Goal: Transaction & Acquisition: Obtain resource

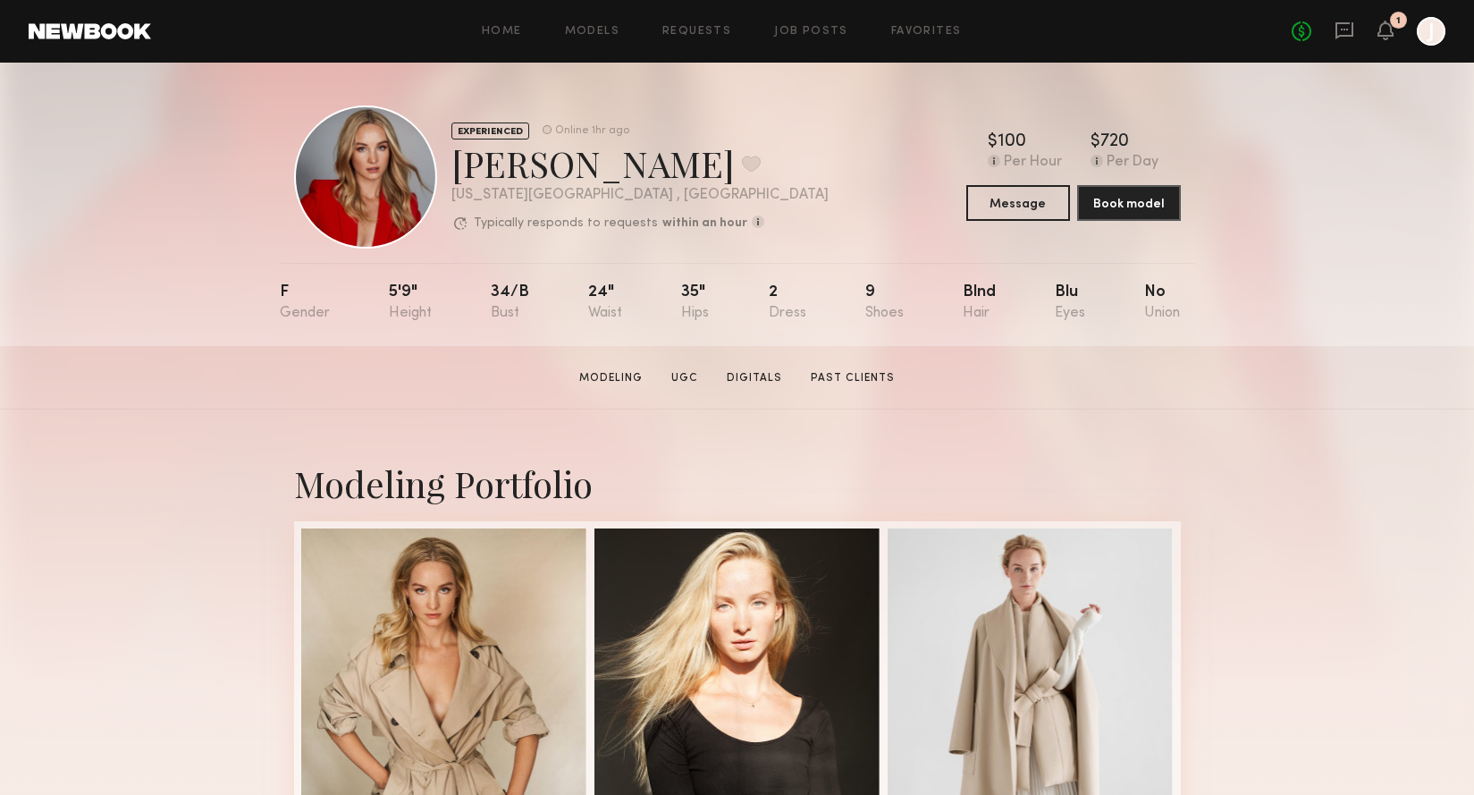
click at [1429, 30] on div at bounding box center [1431, 31] width 29 height 29
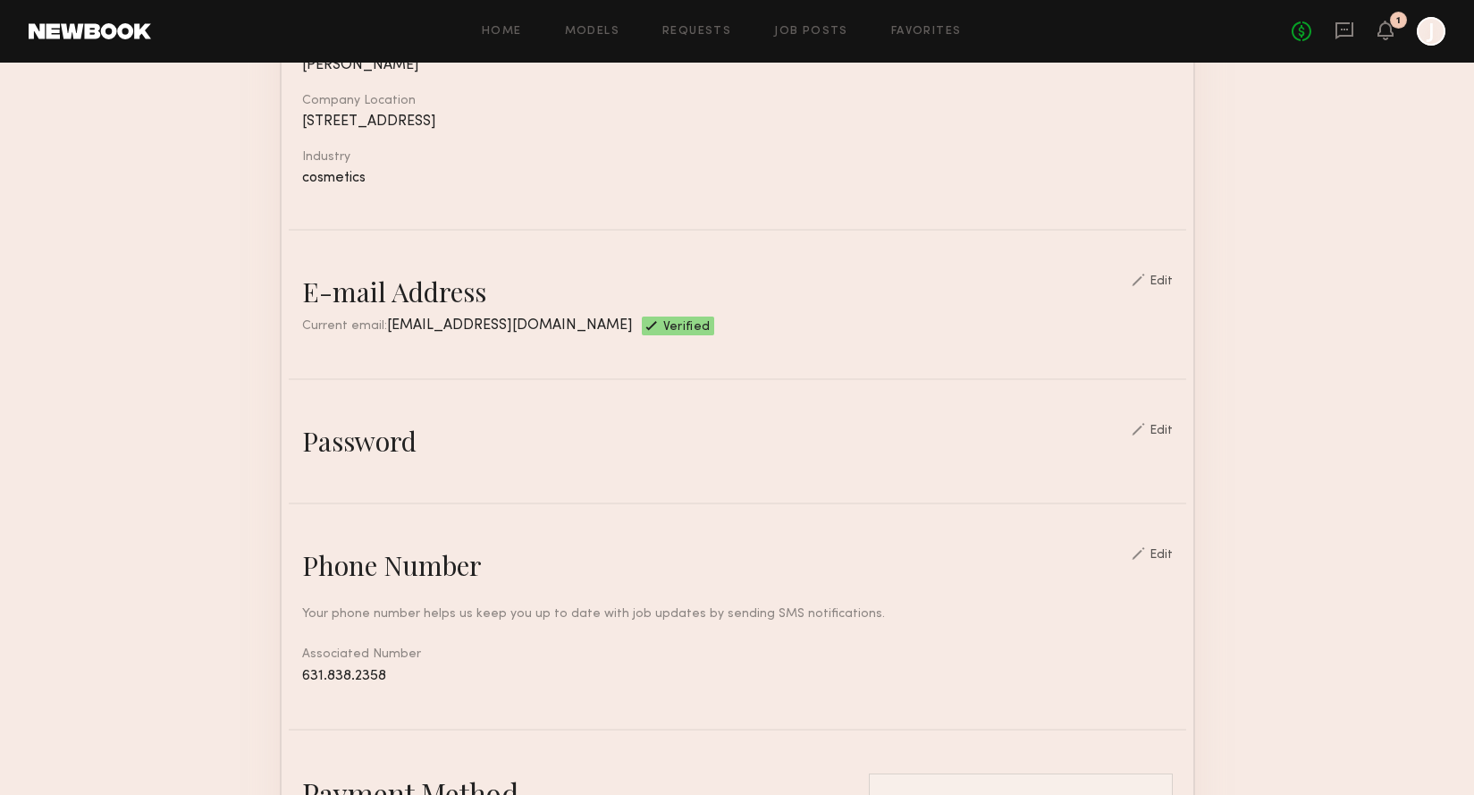
scroll to position [274, 0]
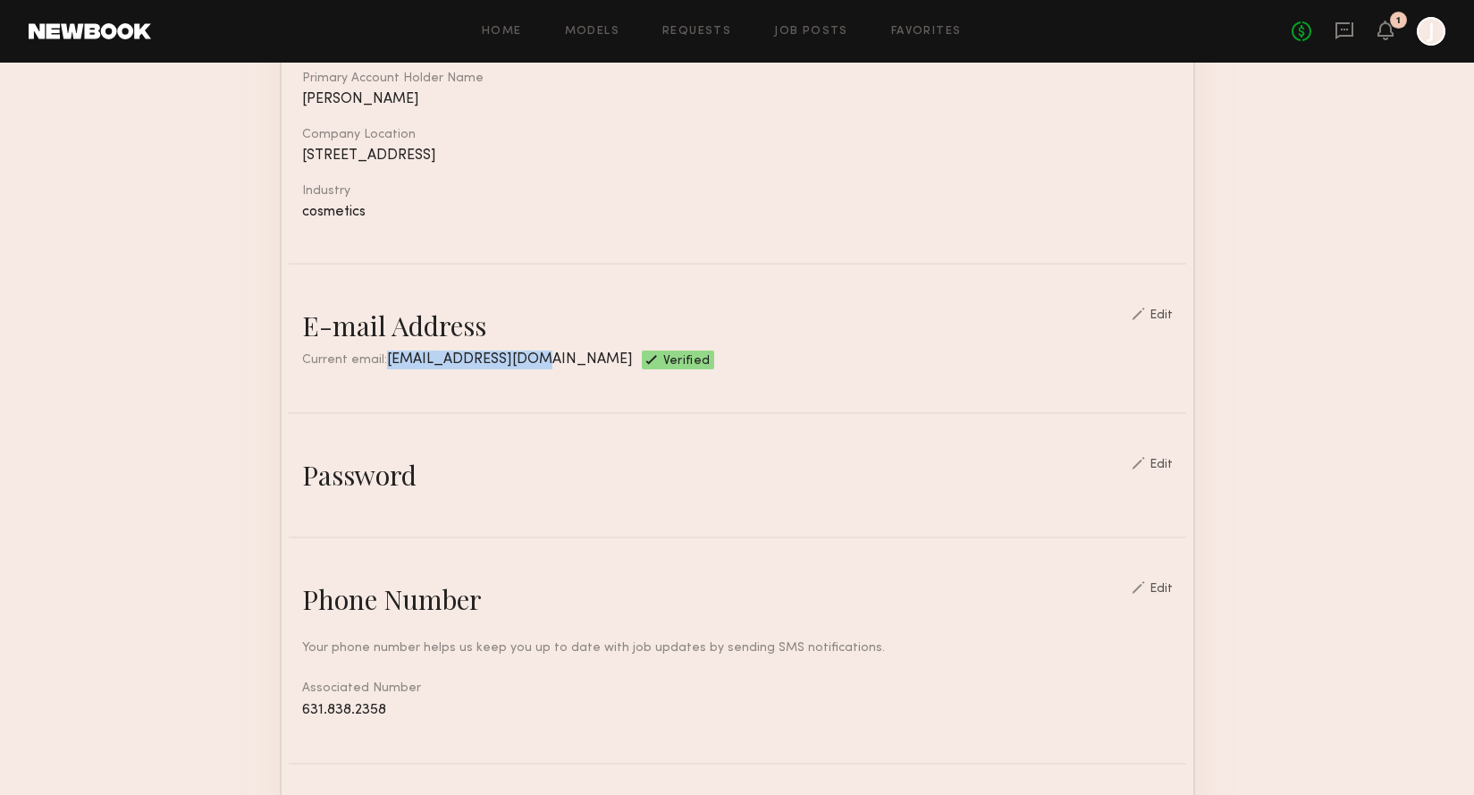
drag, startPoint x: 376, startPoint y: 355, endPoint x: 525, endPoint y: 356, distance: 148.4
click at [526, 357] on span "[EMAIL_ADDRESS][DOMAIN_NAME]" at bounding box center [510, 359] width 246 height 14
copy span "[EMAIL_ADDRESS][DOMAIN_NAME]"
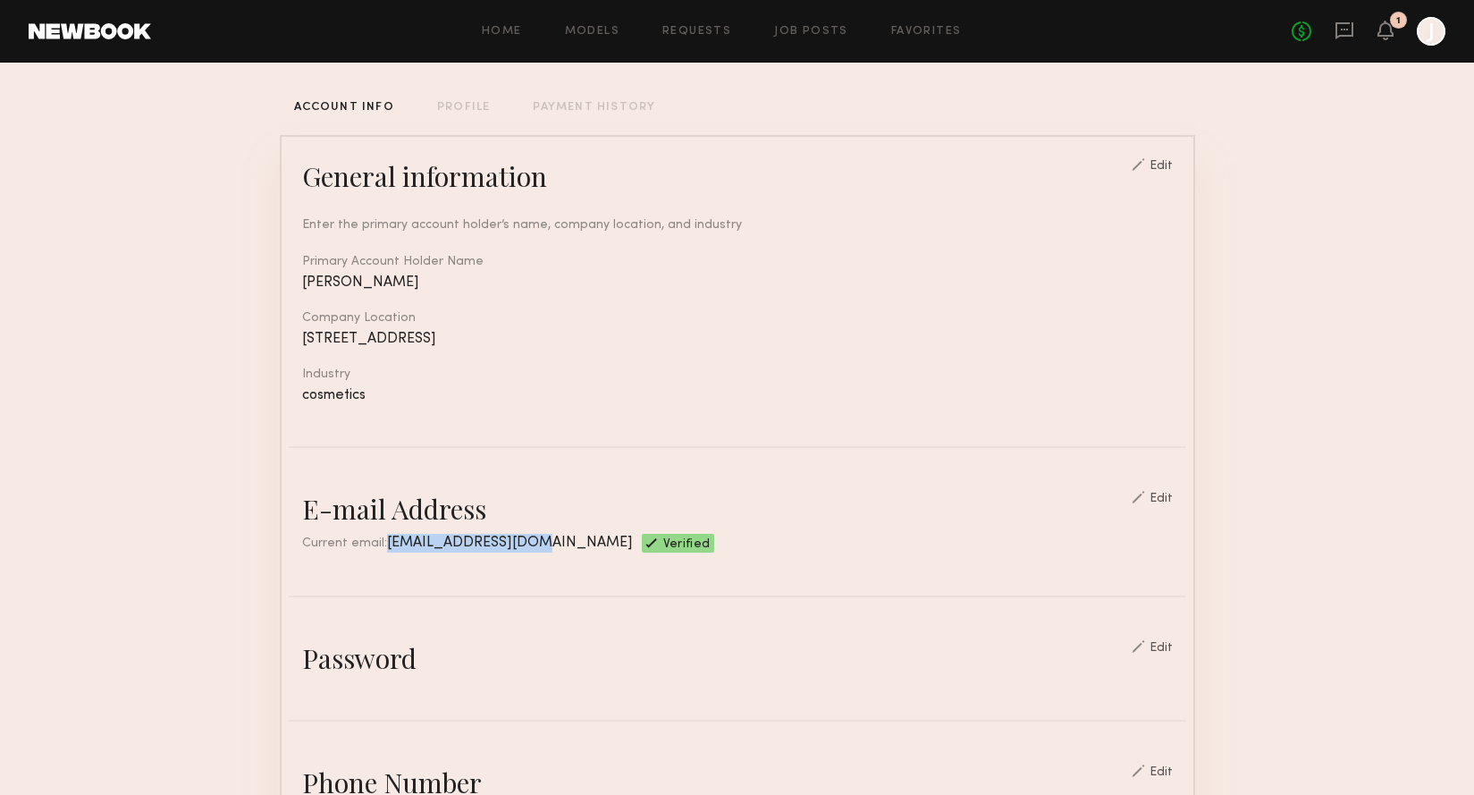
scroll to position [124, 0]
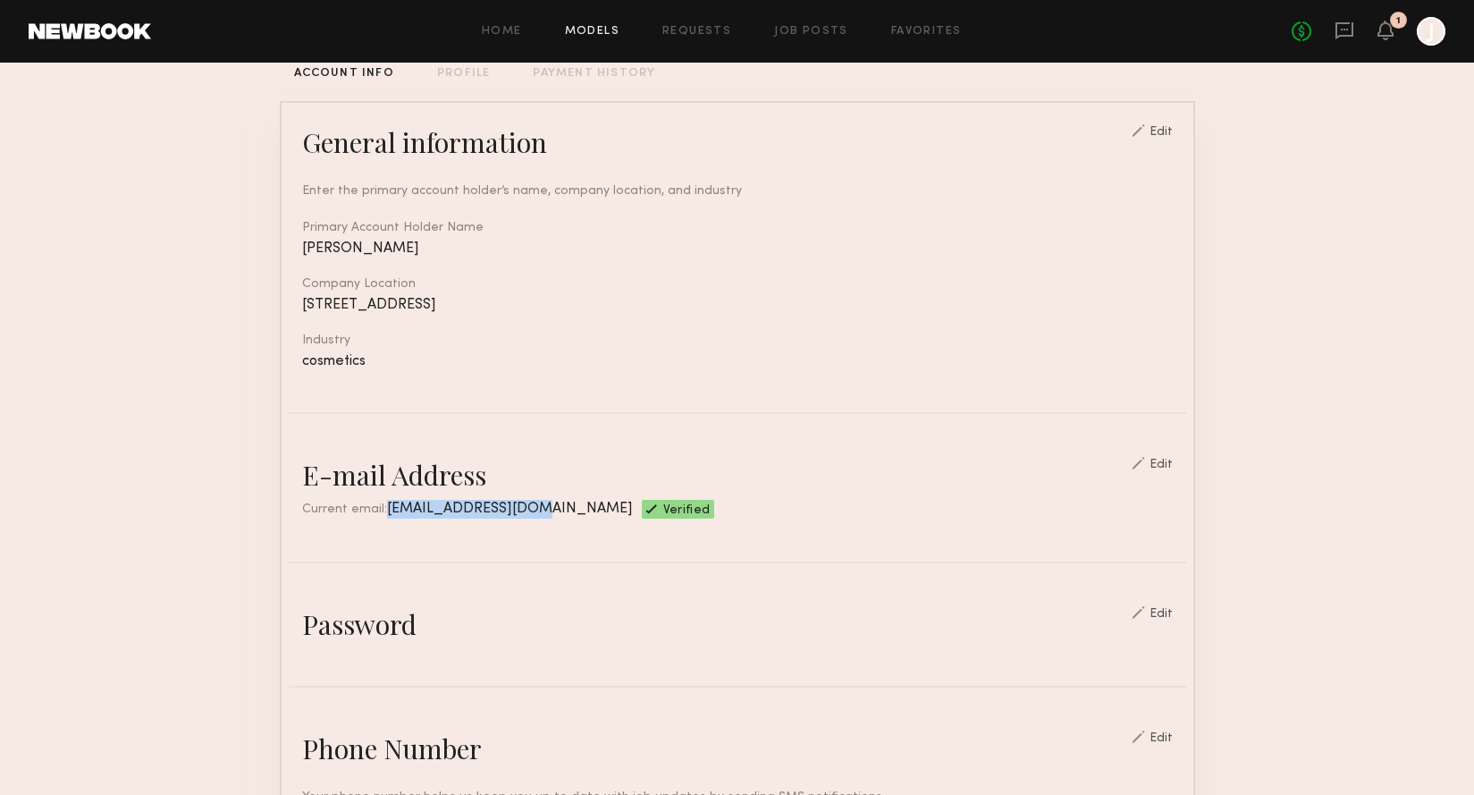
click at [594, 26] on link "Models" at bounding box center [592, 32] width 55 height 12
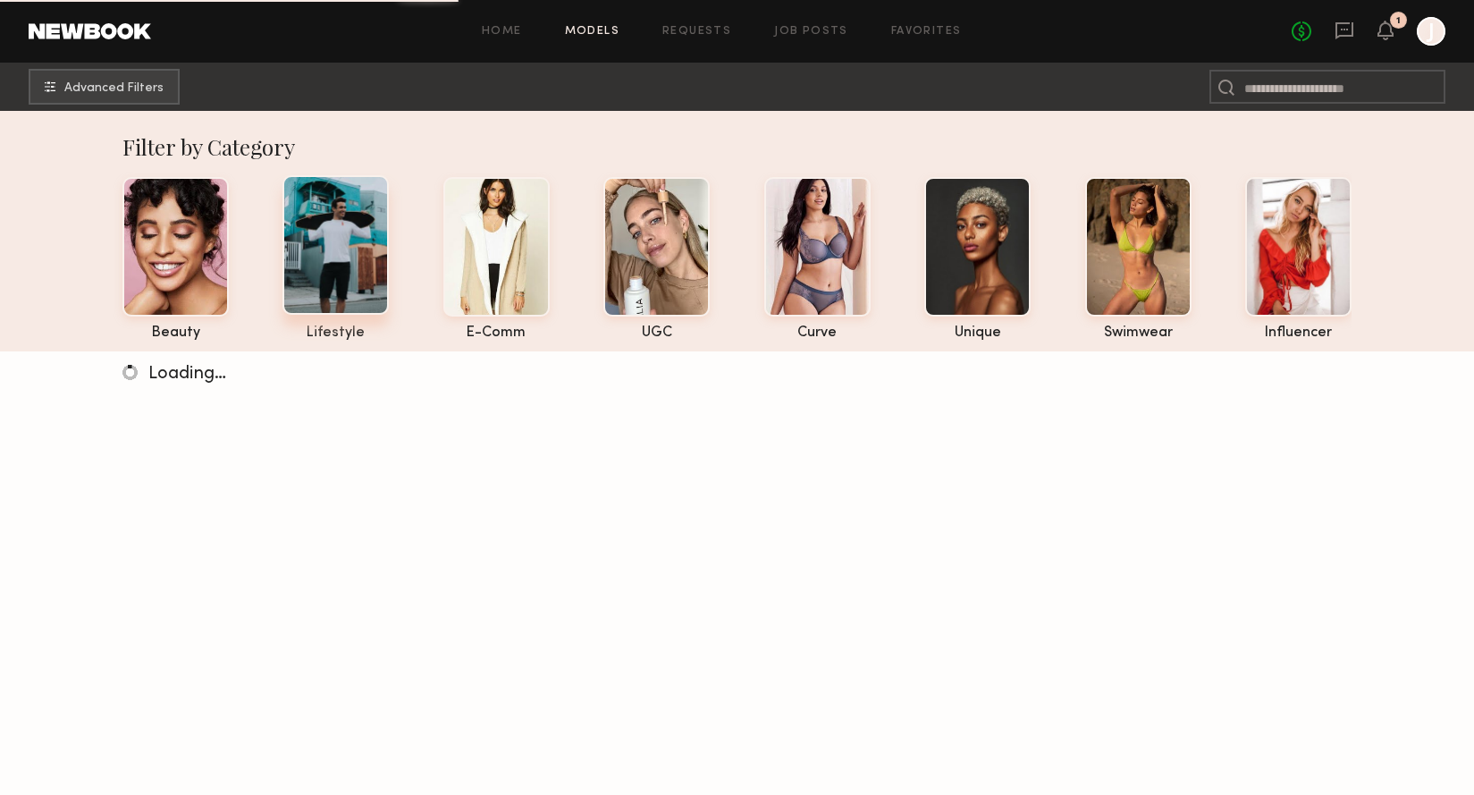
click at [352, 232] on div at bounding box center [335, 244] width 106 height 139
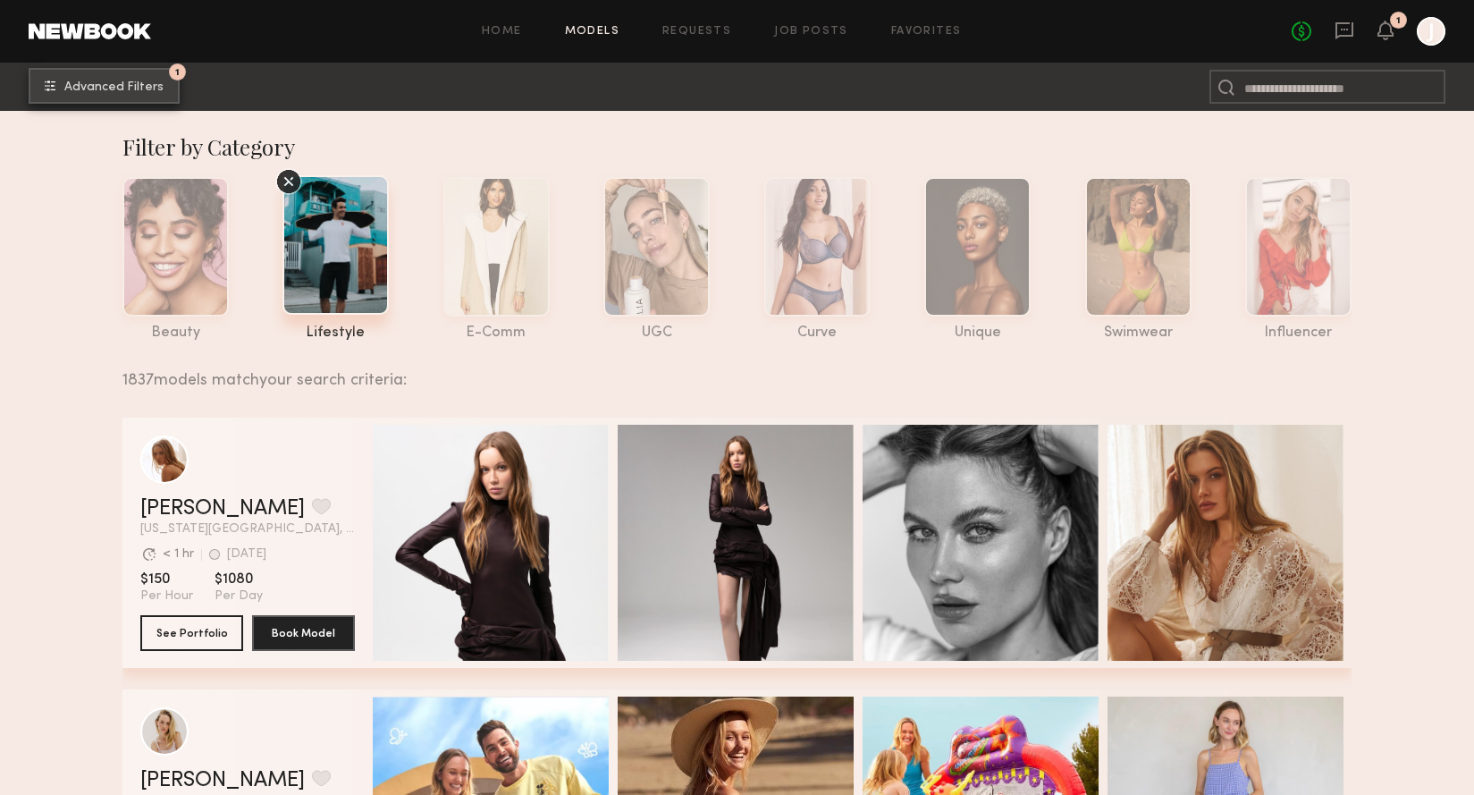
click at [151, 79] on button "1 Advanced Filters" at bounding box center [104, 86] width 151 height 36
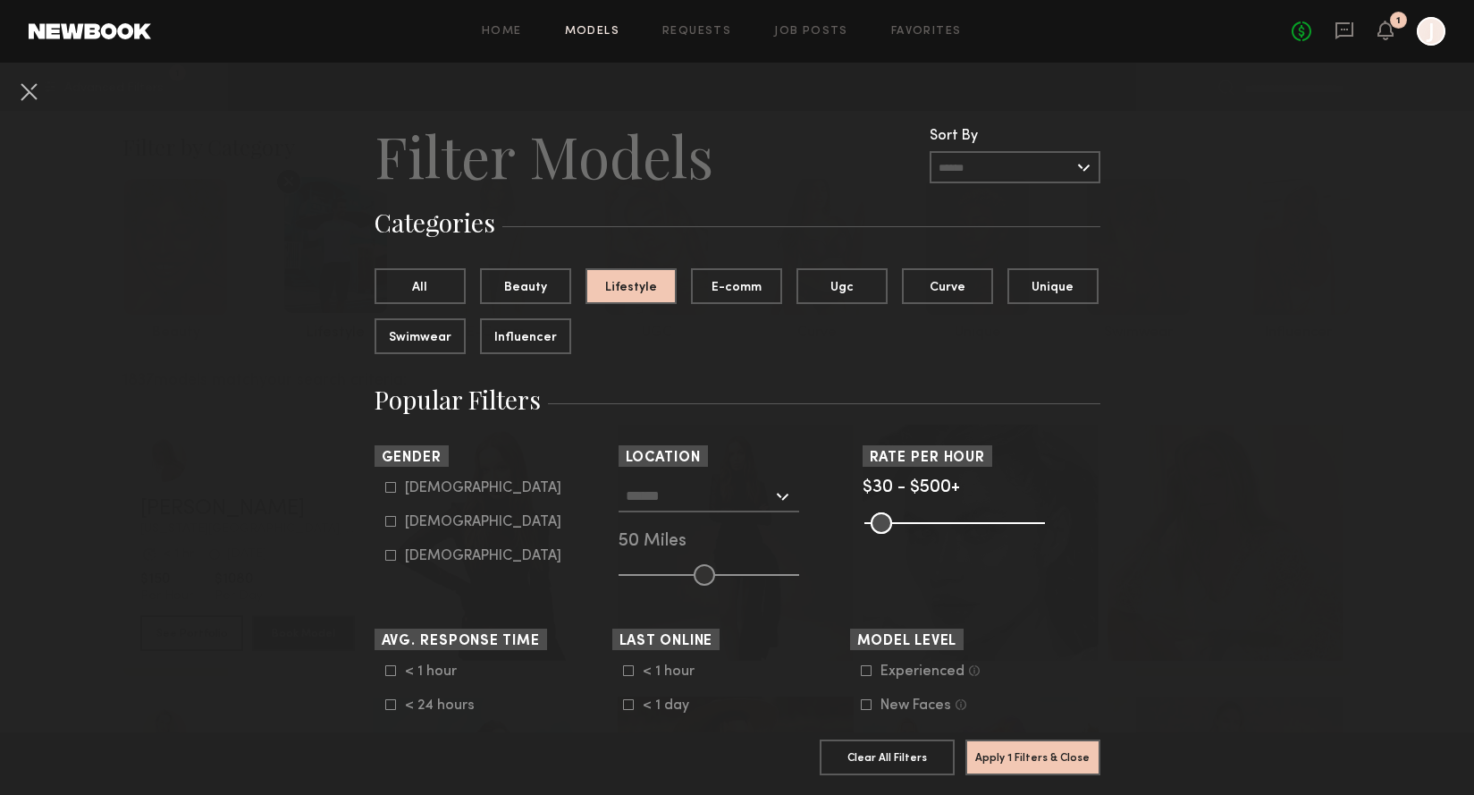
click at [380, 481] on div "[DEMOGRAPHIC_DATA] [DEMOGRAPHIC_DATA] [DEMOGRAPHIC_DATA]" at bounding box center [494, 522] width 238 height 84
click at [392, 484] on icon at bounding box center [390, 487] width 11 height 11
type input "*"
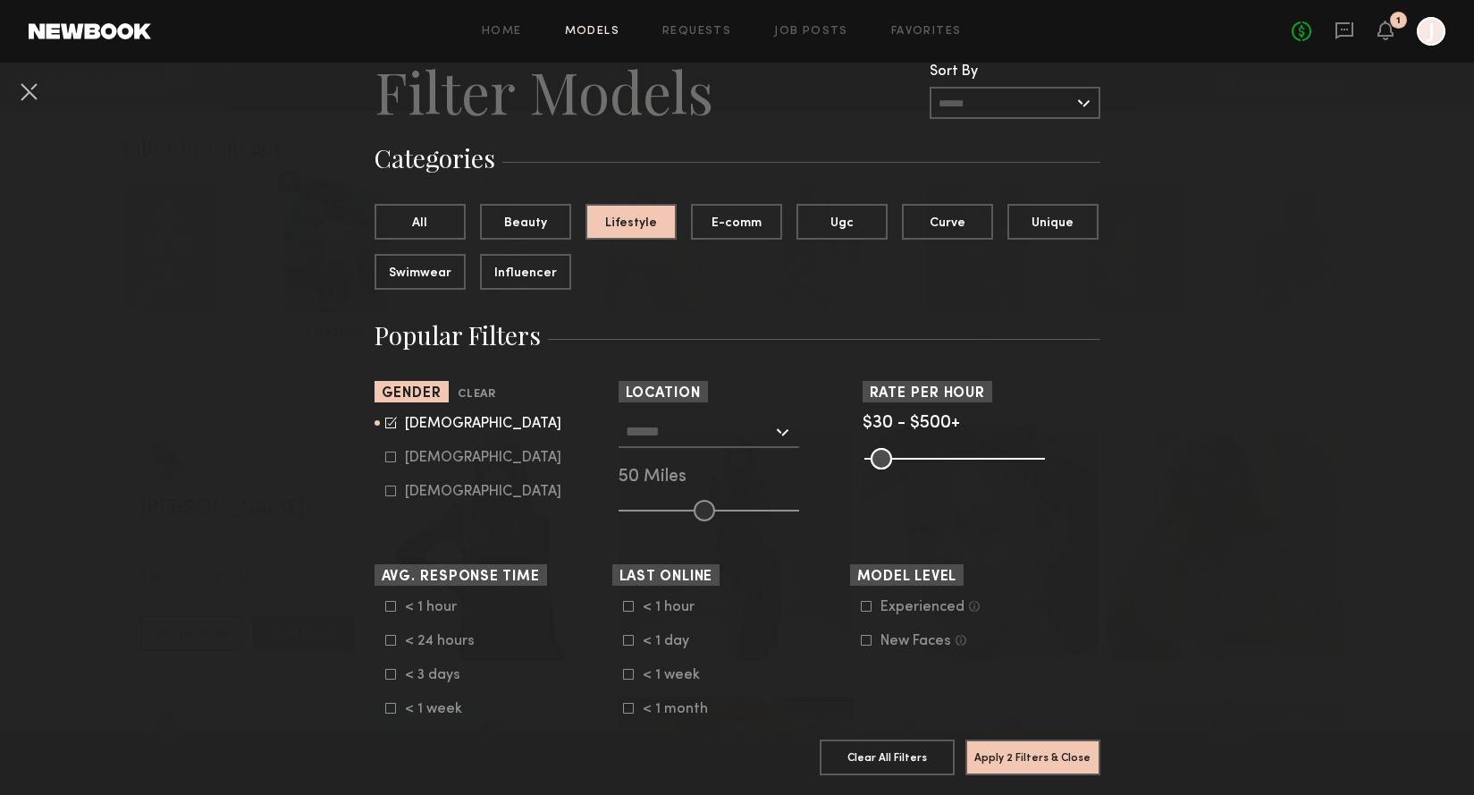
scroll to position [68, 0]
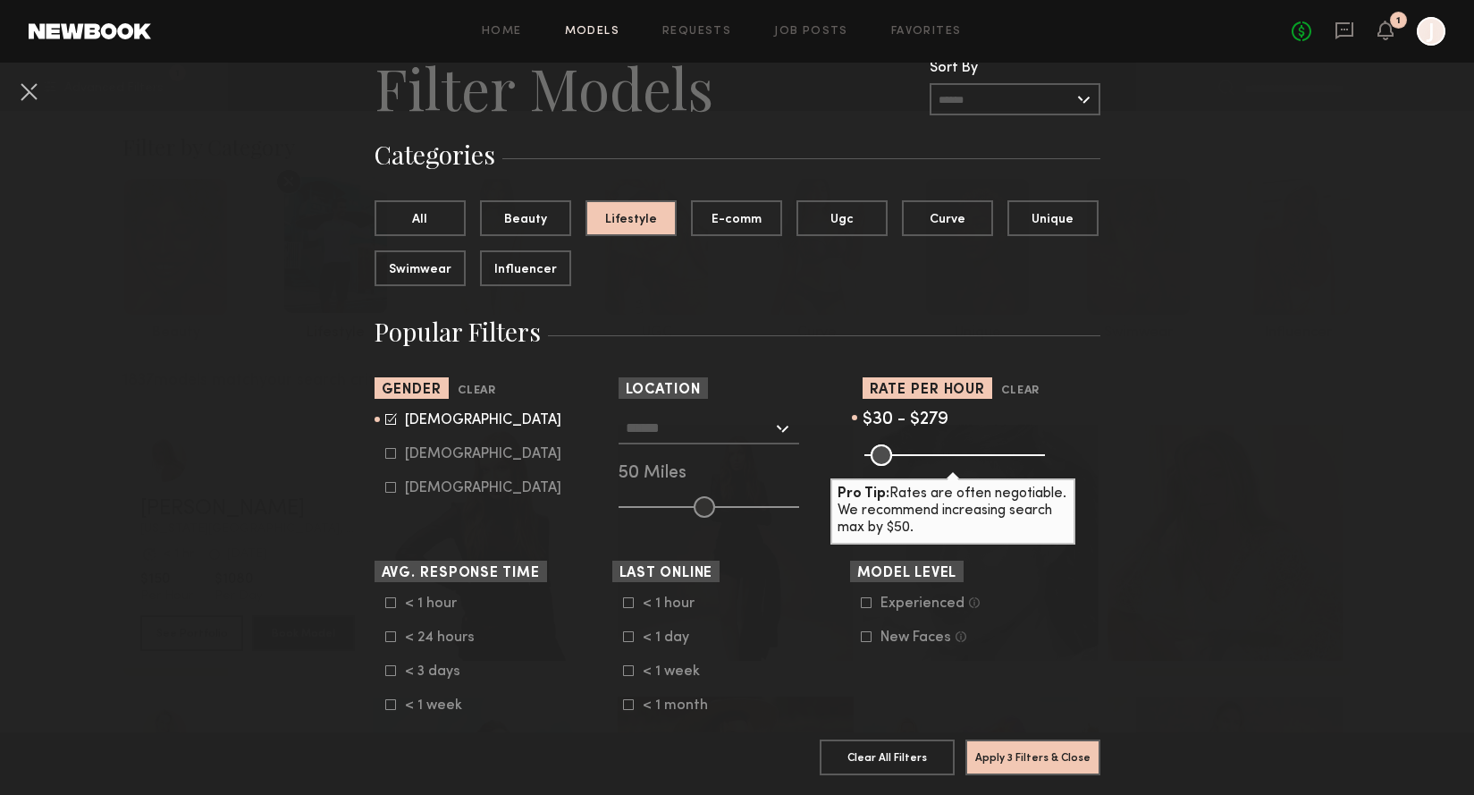
drag, startPoint x: 1028, startPoint y: 452, endPoint x: 957, endPoint y: 454, distance: 71.5
click at [957, 455] on input "range" at bounding box center [954, 454] width 181 height 21
drag, startPoint x: 957, startPoint y: 454, endPoint x: 931, endPoint y: 454, distance: 25.9
type input "***"
click at [931, 454] on input "range" at bounding box center [954, 454] width 181 height 21
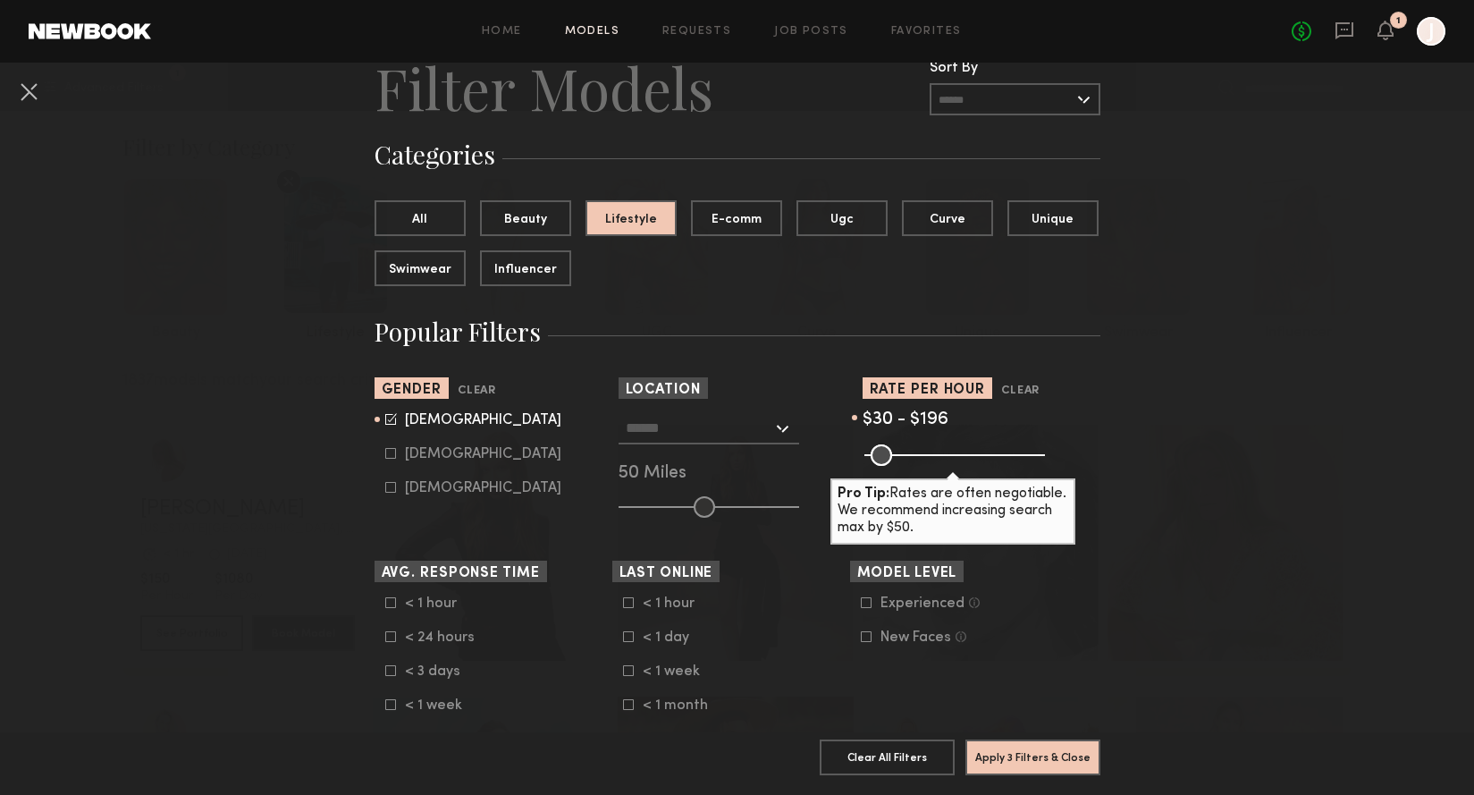
click at [1018, 758] on button "Apply 3 Filters & Close" at bounding box center [1032, 756] width 135 height 36
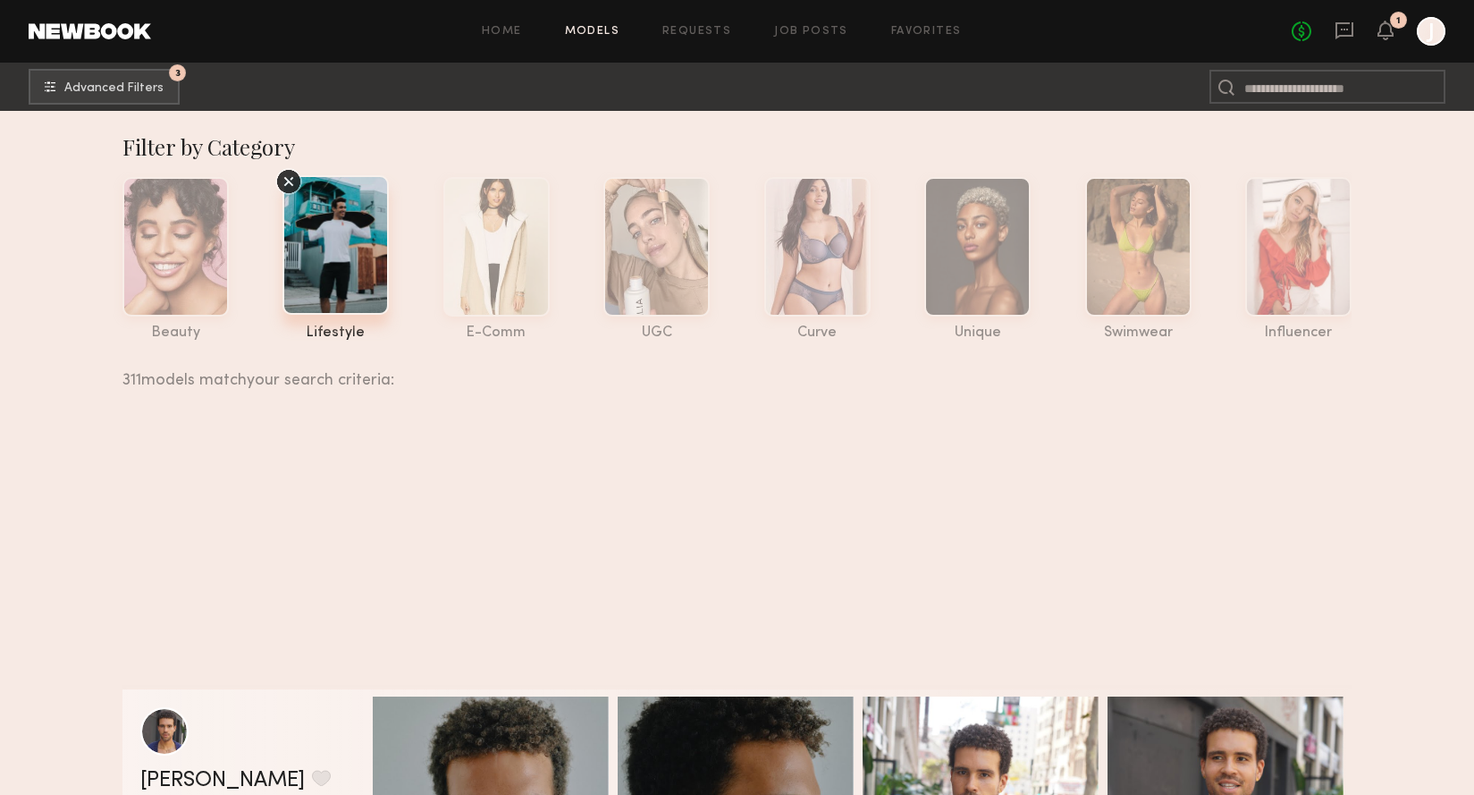
scroll to position [1075, 0]
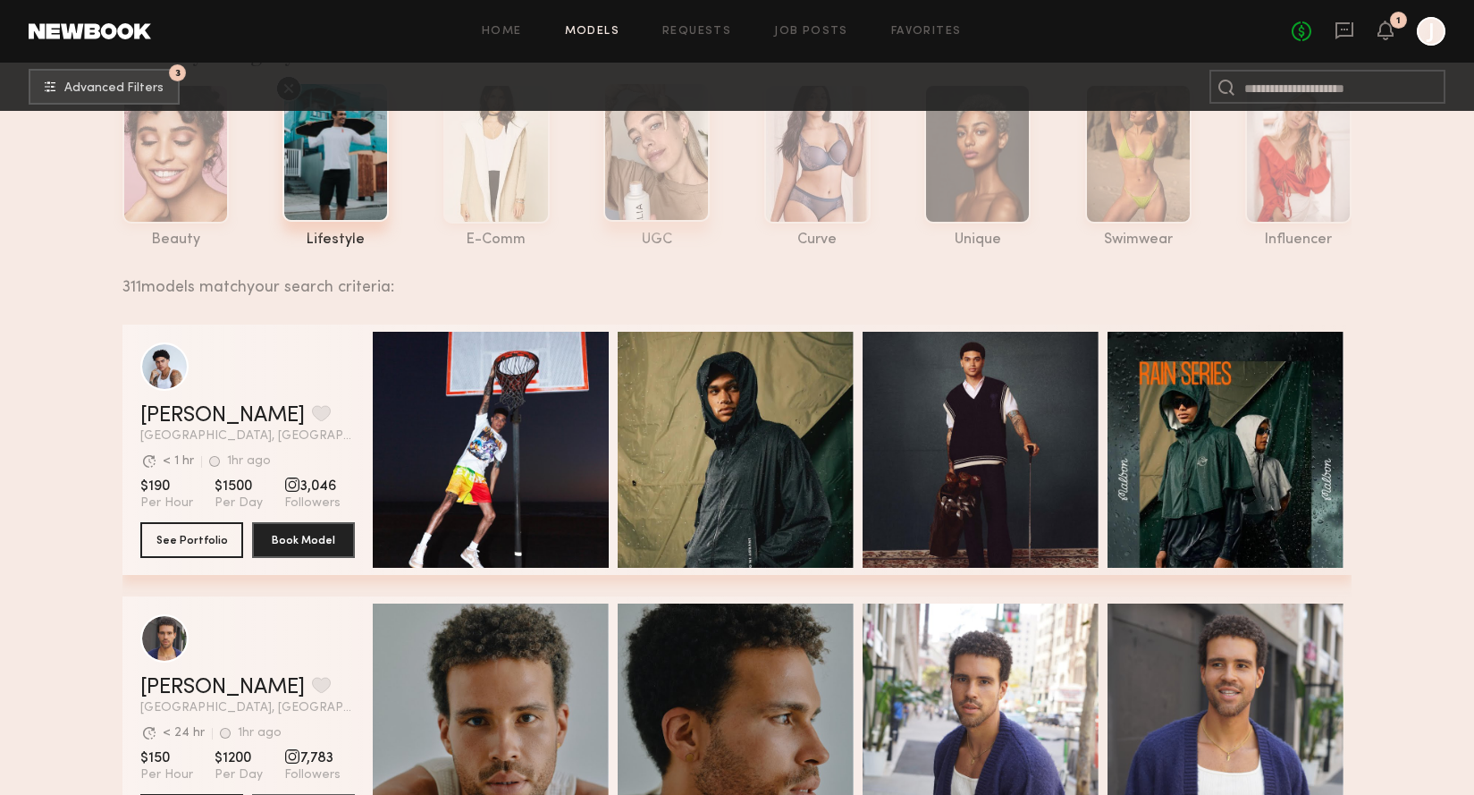
scroll to position [0, 0]
